Goal: Check status: Check status

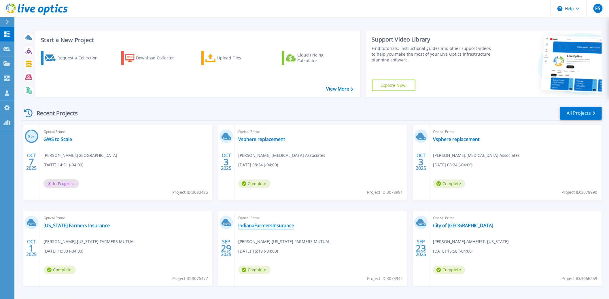
click at [269, 224] on link "IndianaFarmersInsurance" at bounding box center [266, 226] width 56 height 6
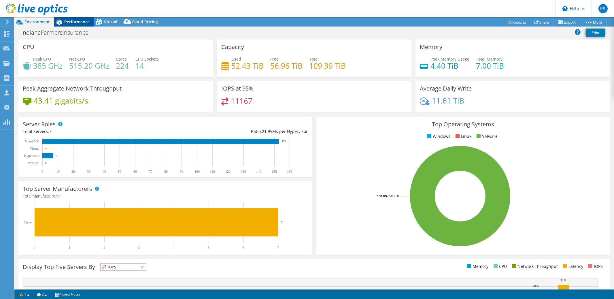
click at [83, 24] on span "Performance" at bounding box center [76, 21] width 25 height 5
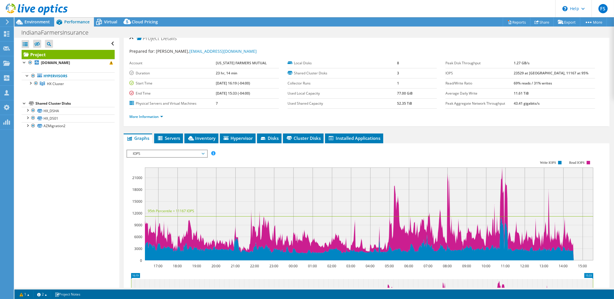
scroll to position [10, 0]
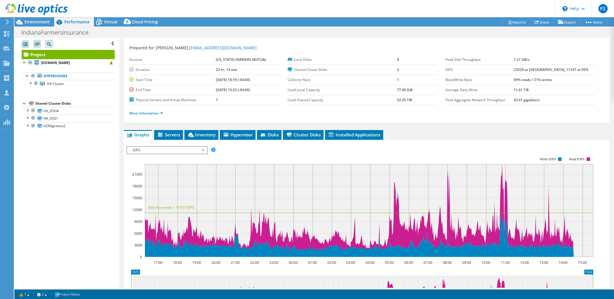
click at [201, 149] on span "IOPS" at bounding box center [167, 150] width 74 height 7
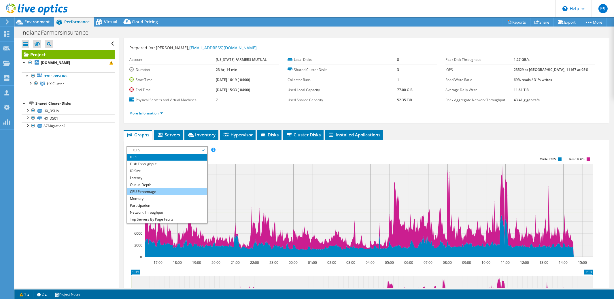
click at [165, 192] on li "CPU Percentage" at bounding box center [167, 191] width 80 height 7
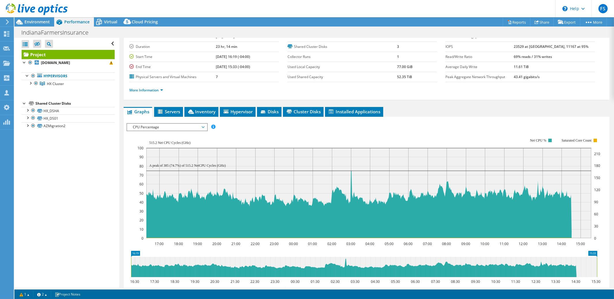
scroll to position [35, 0]
